Goal: Obtain resource: Obtain resource

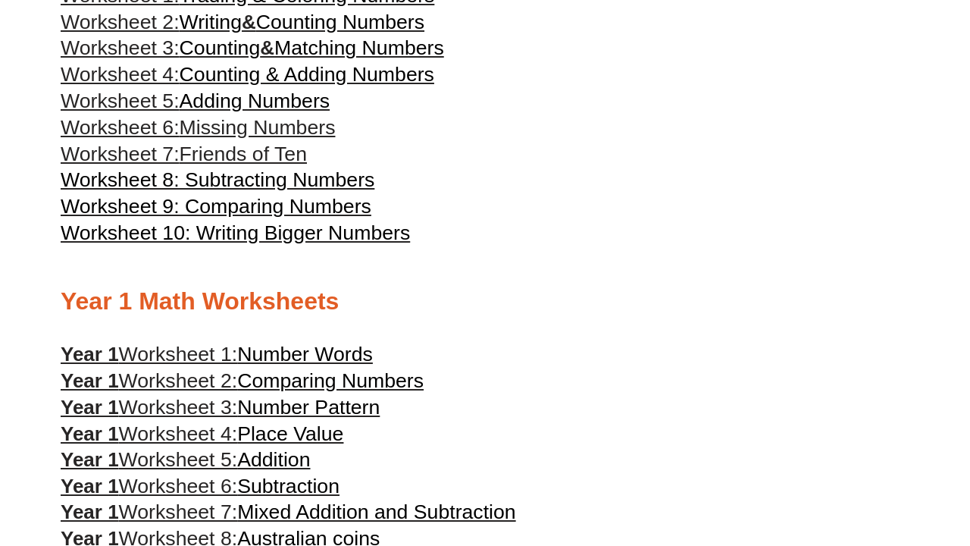
click at [106, 397] on link "Year 1 Worksheet 3: Number Pattern" at bounding box center [220, 407] width 319 height 23
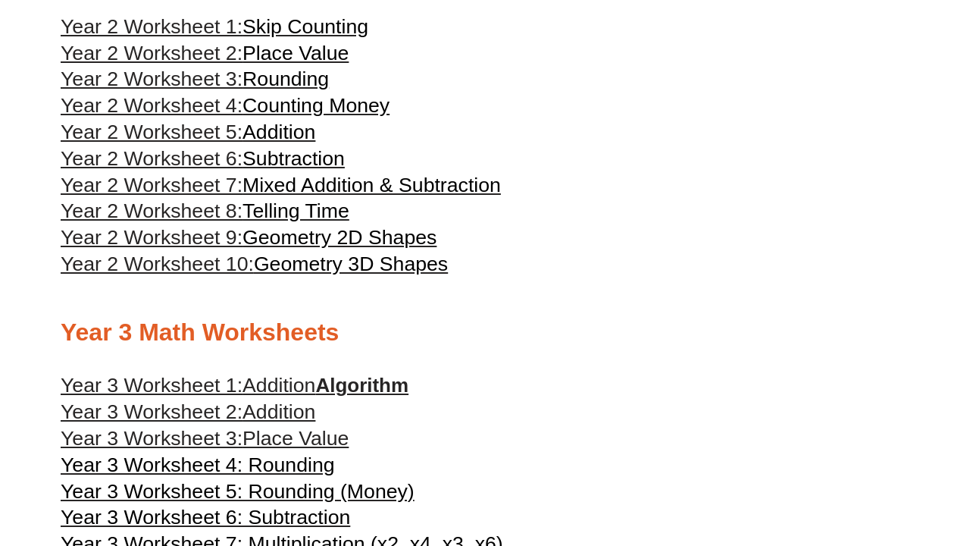
scroll to position [1198, 0]
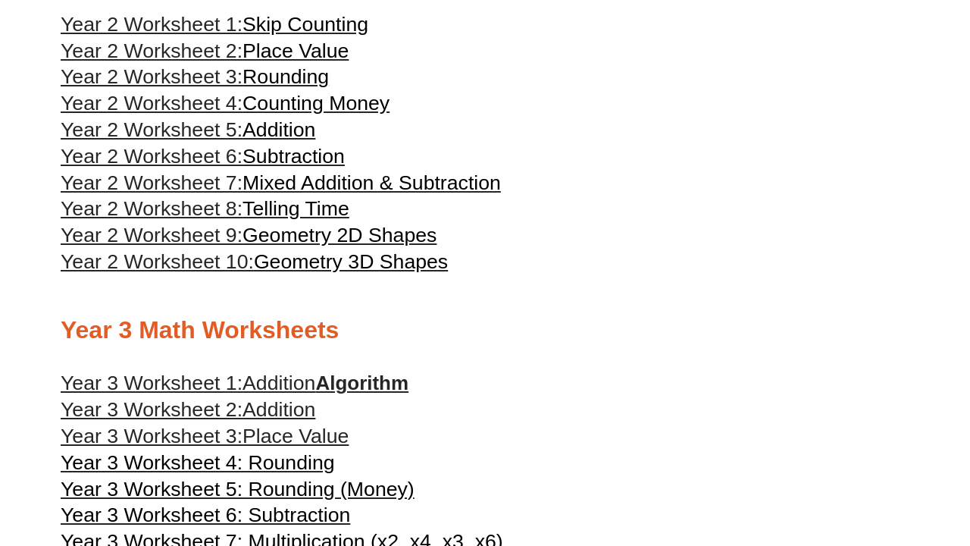
click at [182, 13] on span "Year 2 Worksheet 1:" at bounding box center [152, 24] width 182 height 23
click at [148, 250] on span "Year 2 Worksheet 10:" at bounding box center [157, 261] width 193 height 23
click at [140, 95] on span "Year 2 Worksheet 4:" at bounding box center [152, 103] width 182 height 23
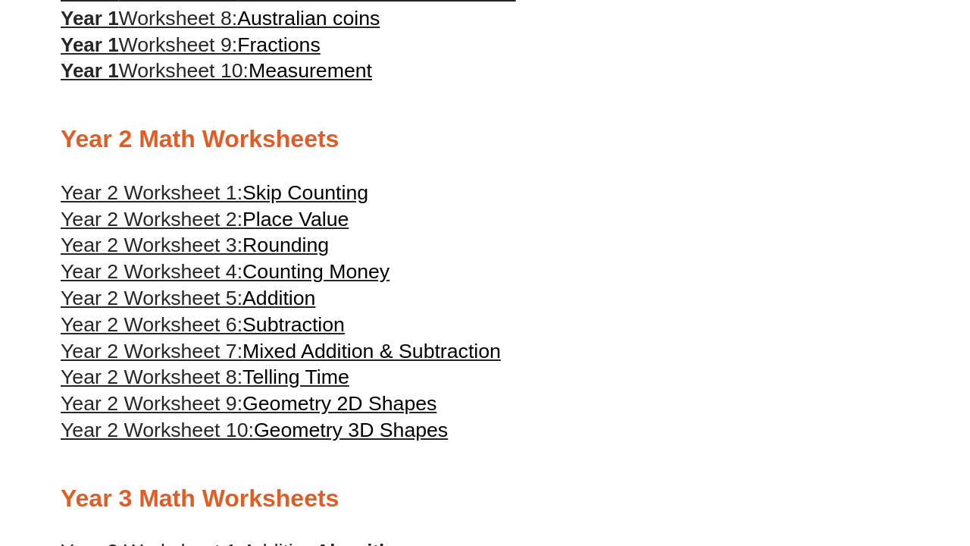
scroll to position [1028, 0]
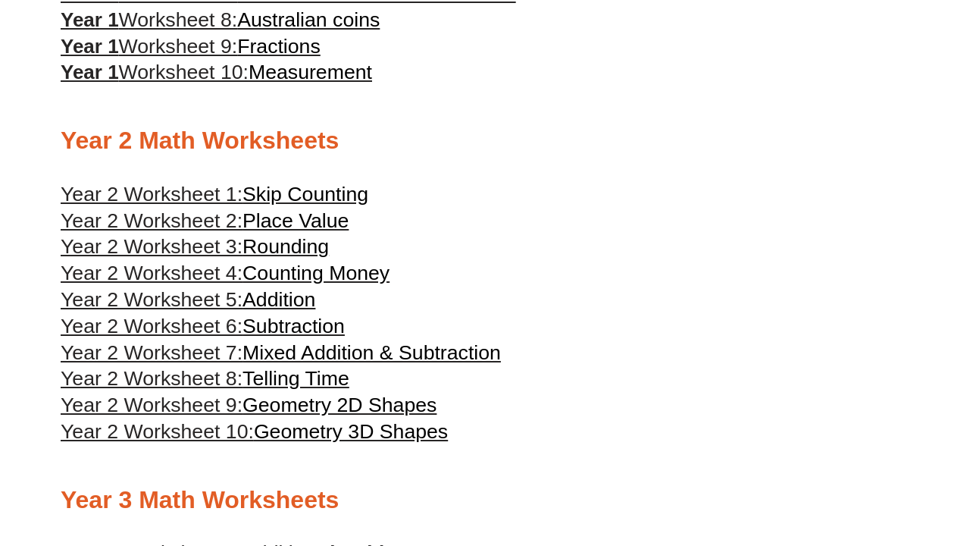
click at [143, 367] on span "Year 2 Worksheet 8:" at bounding box center [152, 378] width 182 height 23
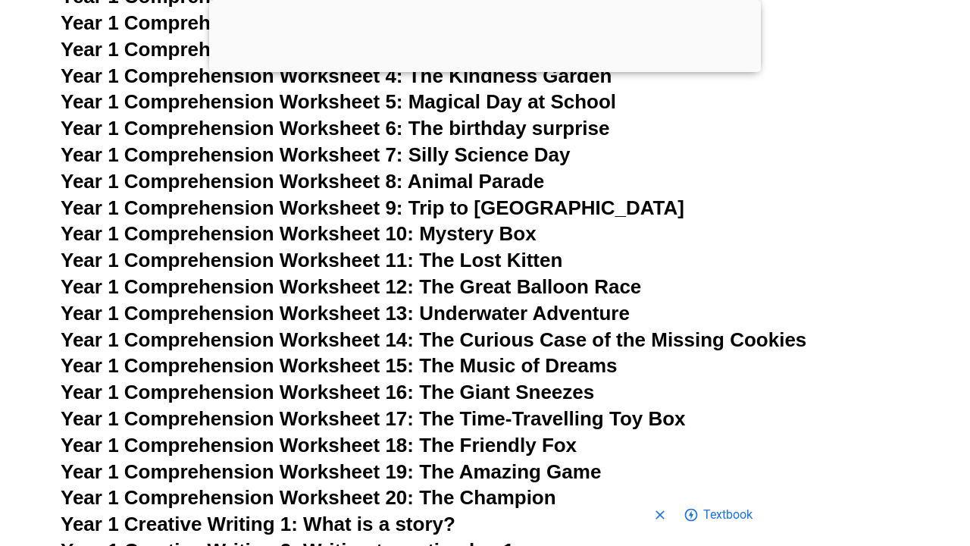
click at [194, 381] on span "Year 1 Comprehension Worksheet 16: The Giant Sneezes" at bounding box center [328, 392] width 534 height 23
